Goal: Information Seeking & Learning: Understand process/instructions

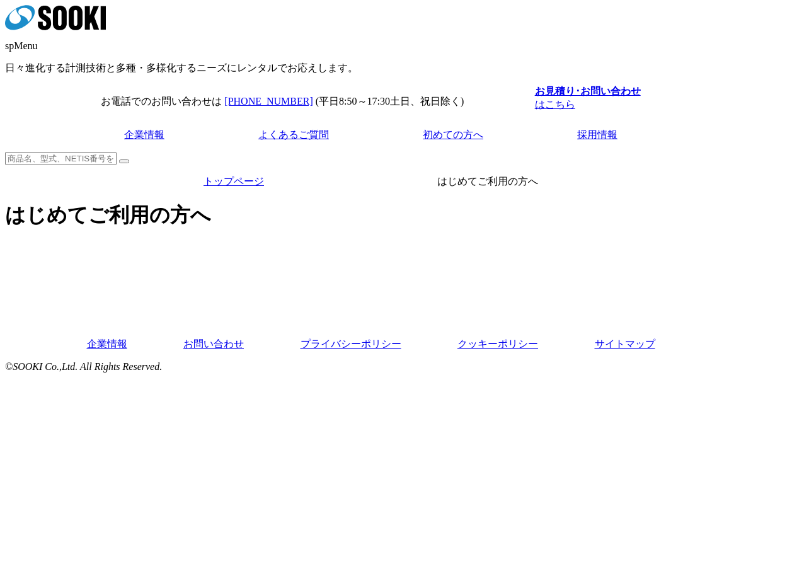
click at [257, 252] on img at bounding box center [257, 252] width 0 height 0
click at [485, 252] on img at bounding box center [485, 252] width 0 height 0
click at [257, 295] on img at bounding box center [257, 295] width 0 height 0
click at [485, 295] on img at bounding box center [485, 295] width 0 height 0
click at [164, 129] on link "企業情報" at bounding box center [144, 134] width 40 height 11
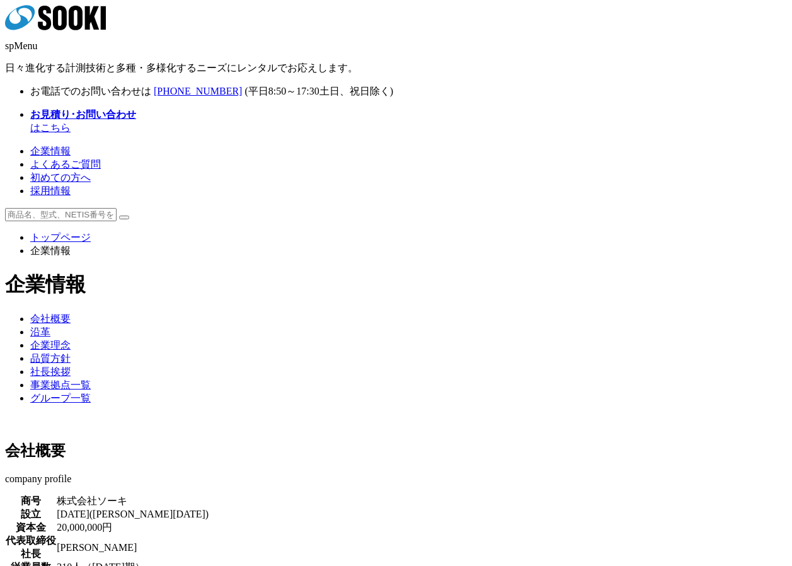
click at [101, 159] on link "よくあるご質問" at bounding box center [65, 164] width 71 height 11
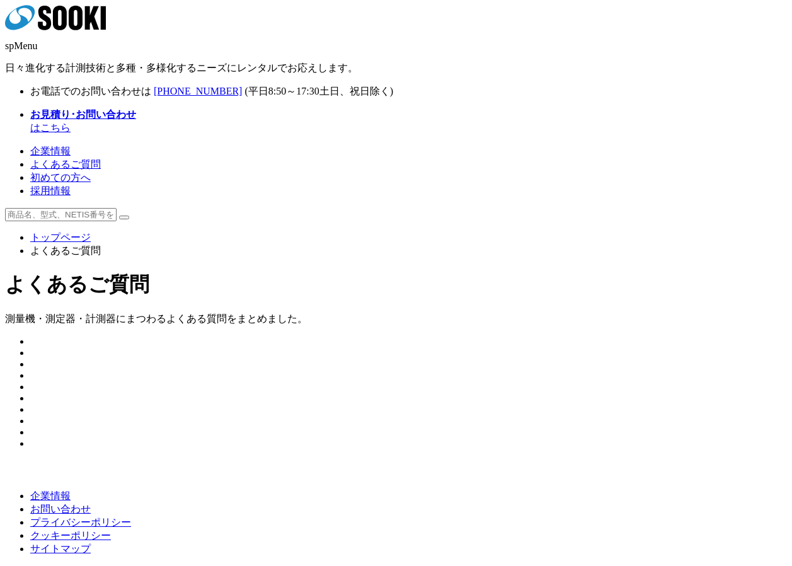
click at [91, 172] on span "初めての方へ" at bounding box center [60, 177] width 60 height 11
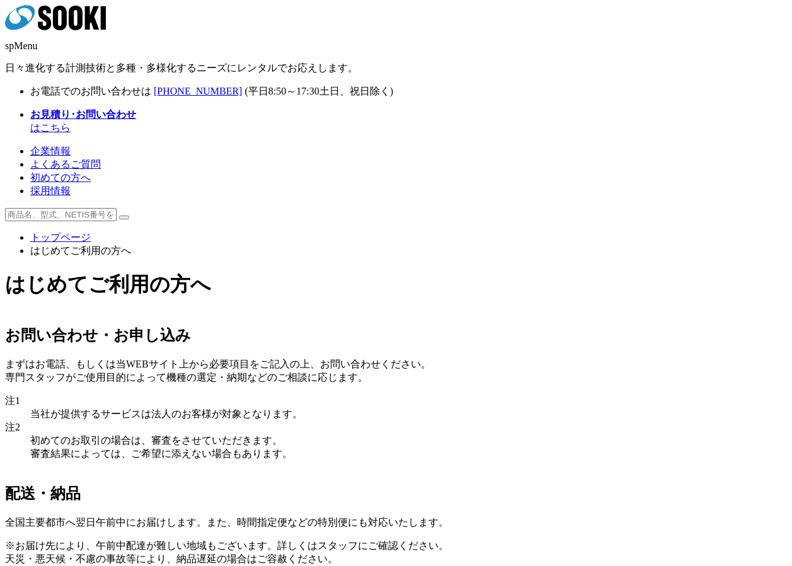
click at [71, 146] on link "企業情報" at bounding box center [50, 151] width 40 height 11
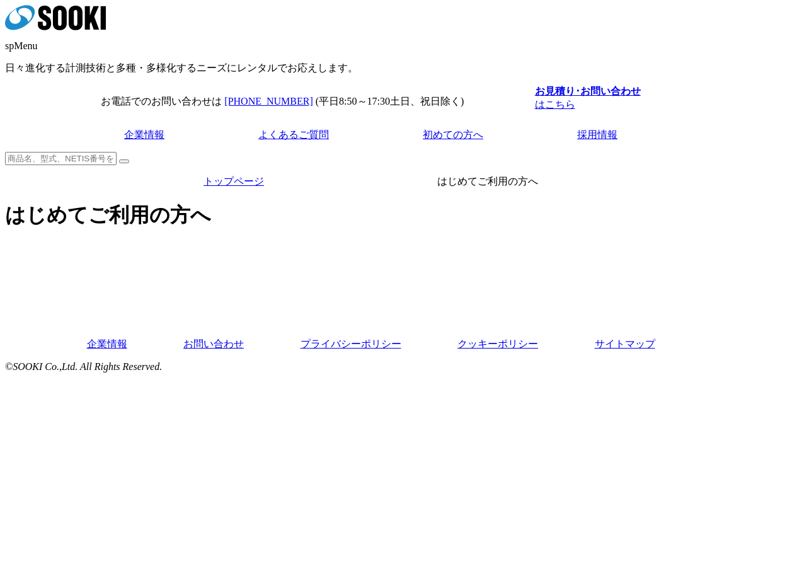
click at [309, 129] on link "よくあるご質問" at bounding box center [293, 134] width 71 height 11
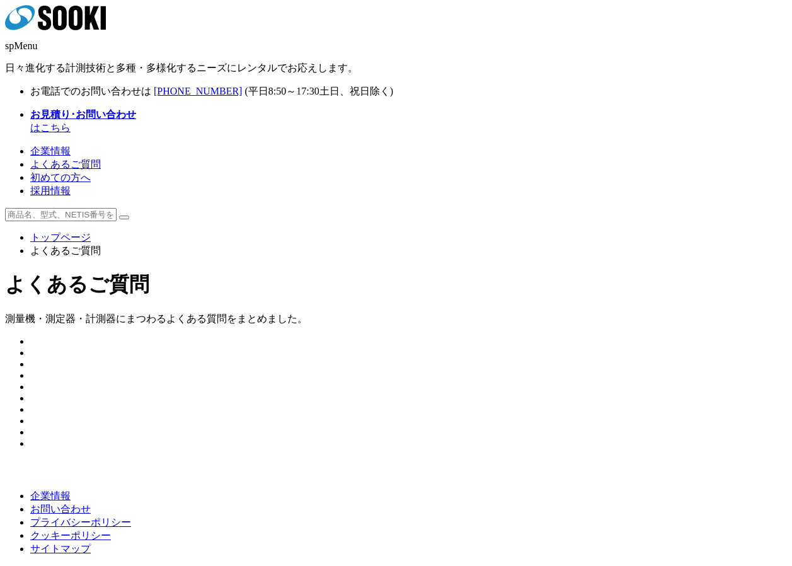
click at [91, 172] on span "初めての方へ" at bounding box center [60, 177] width 60 height 11
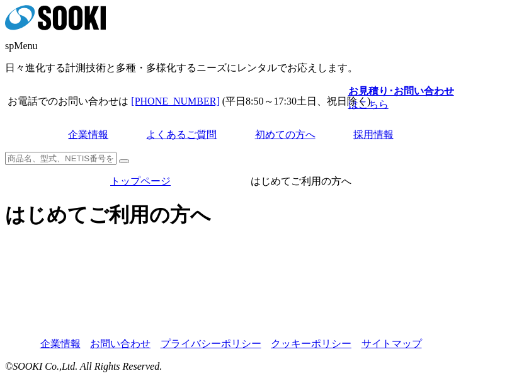
click at [217, 129] on link "よくあるご質問" at bounding box center [181, 134] width 71 height 11
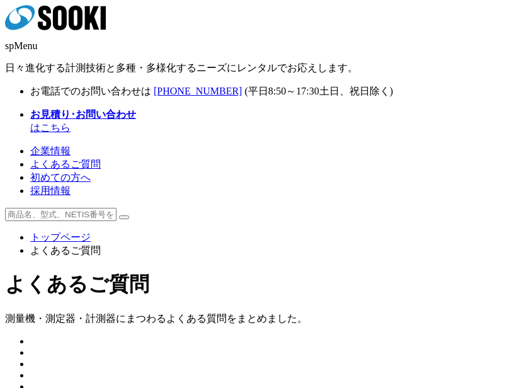
click at [91, 172] on span "初めての方へ" at bounding box center [60, 177] width 60 height 11
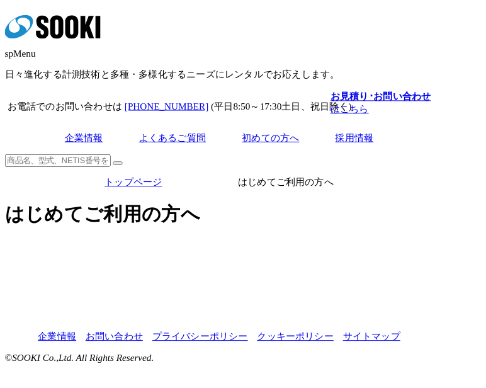
scroll to position [127, 225]
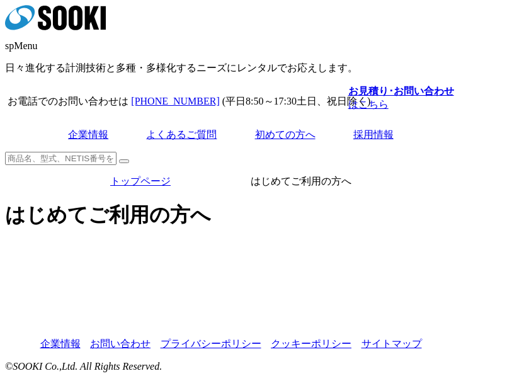
drag, startPoint x: 521, startPoint y: 397, endPoint x: 558, endPoint y: 431, distance: 49.9
click at [512, 377] on html "株式会社 ソーキ spMenu 日々進化する計測技術と多種・多様化するニーズにレンタルでお応えします。 お電話でのお問い合わせは [PHONE_NUMBER]…" at bounding box center [256, 188] width 512 height 377
click at [261, 318] on div at bounding box center [256, 323] width 502 height 10
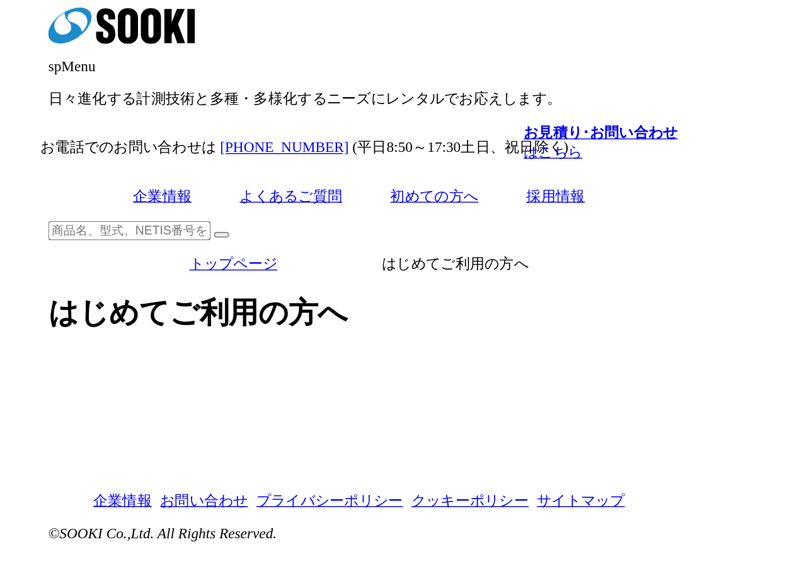
scroll to position [0, 0]
